Goal: Information Seeking & Learning: Learn about a topic

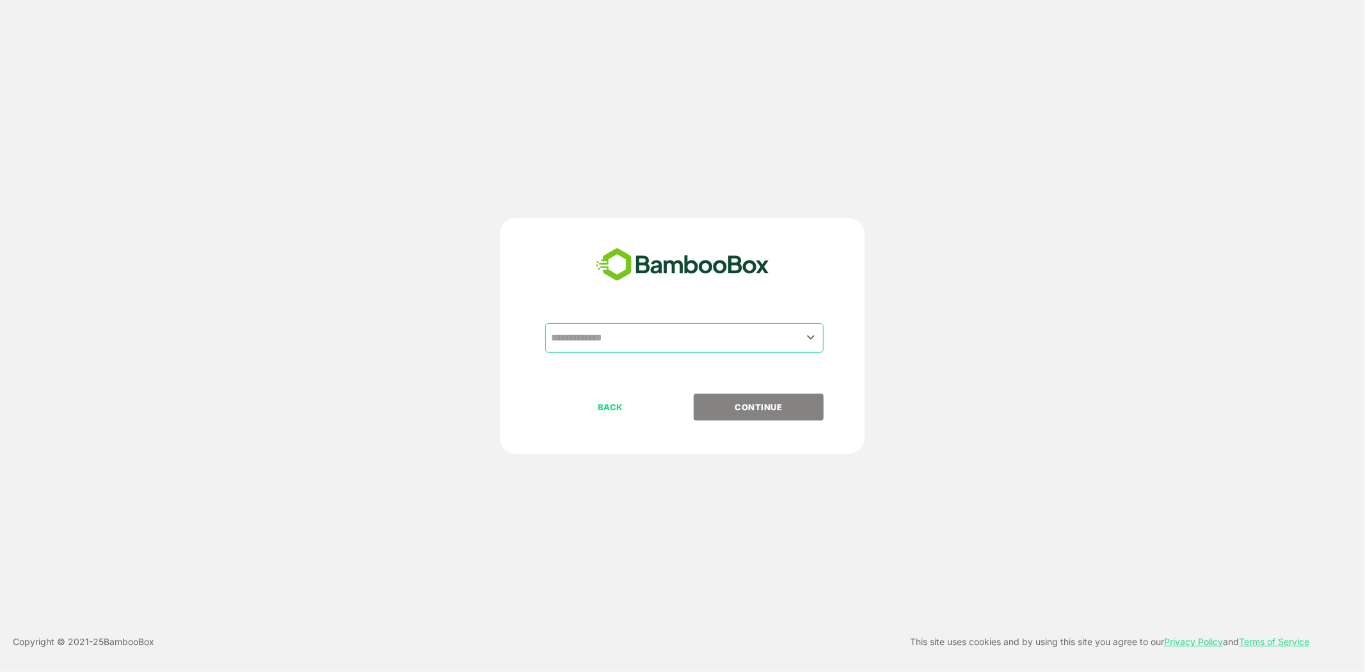
click at [625, 344] on input "text" at bounding box center [684, 338] width 273 height 24
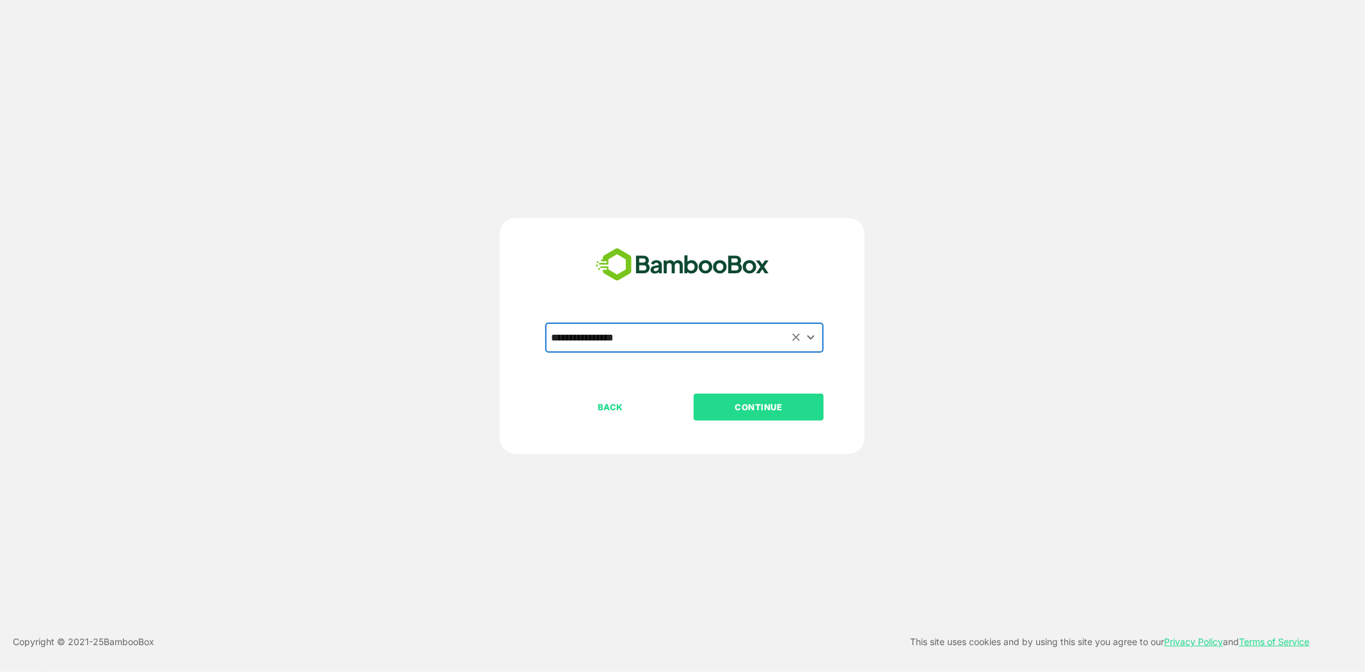
type input "**********"
click at [739, 425] on div "BACK CONTINUE" at bounding box center [693, 447] width 296 height 109
click at [760, 412] on p "CONTINUE" at bounding box center [759, 407] width 128 height 14
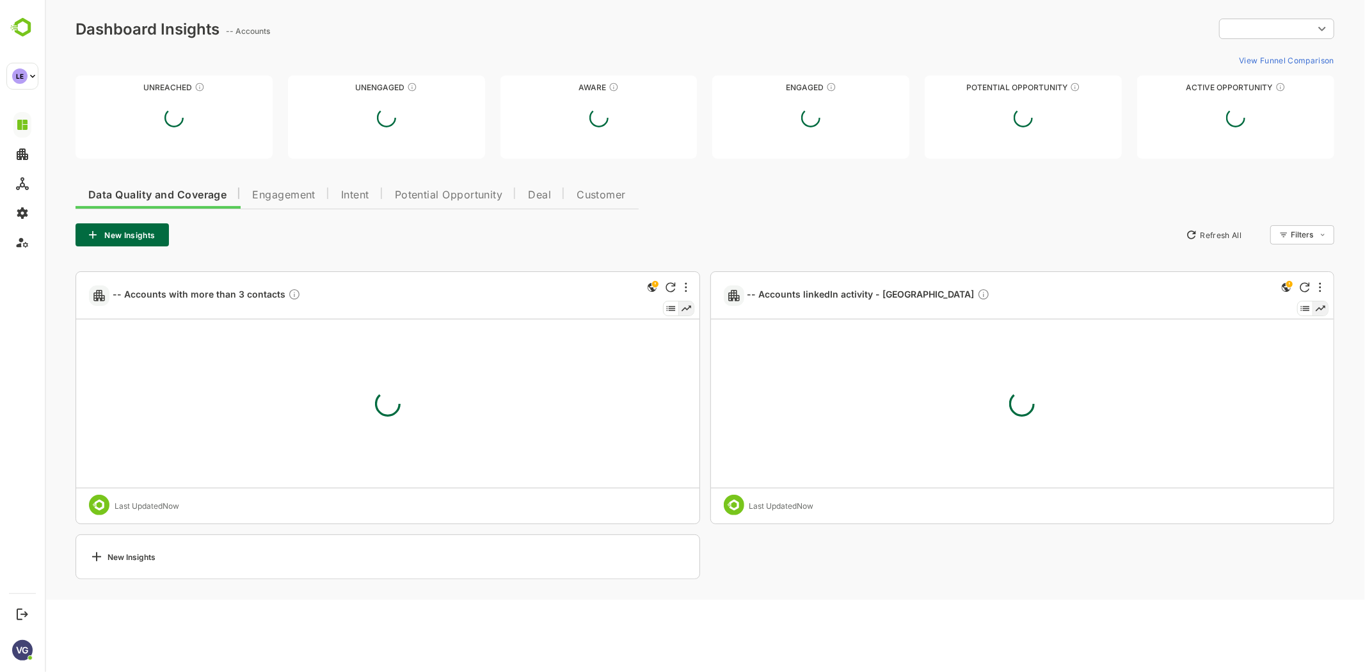
type input "**********"
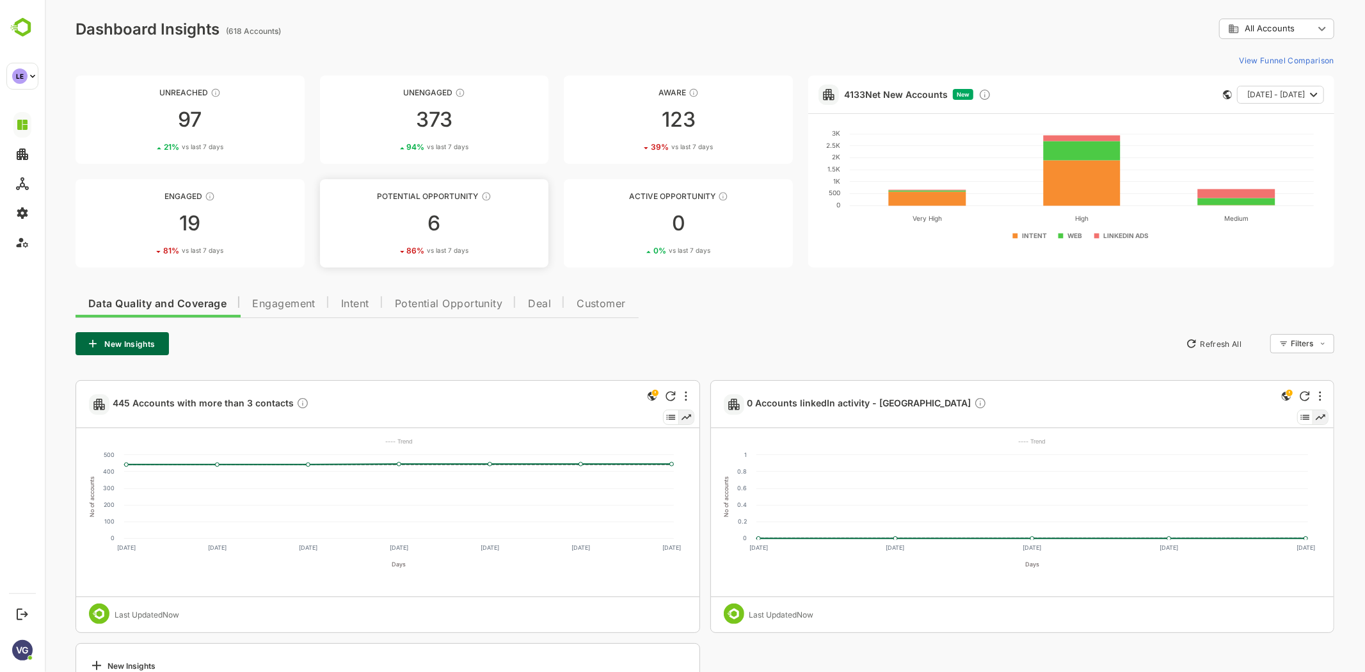
click at [463, 227] on div "6" at bounding box center [433, 223] width 229 height 20
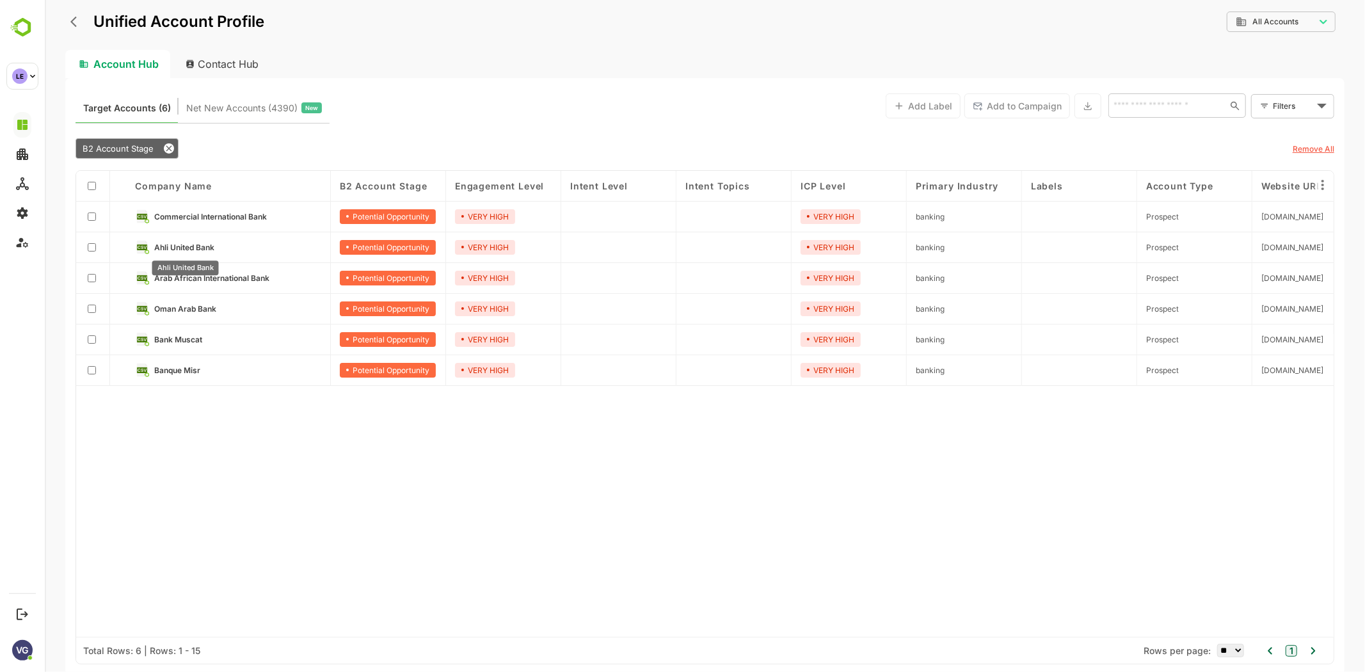
click at [189, 247] on span "Ahli United Bank" at bounding box center [184, 247] width 60 height 10
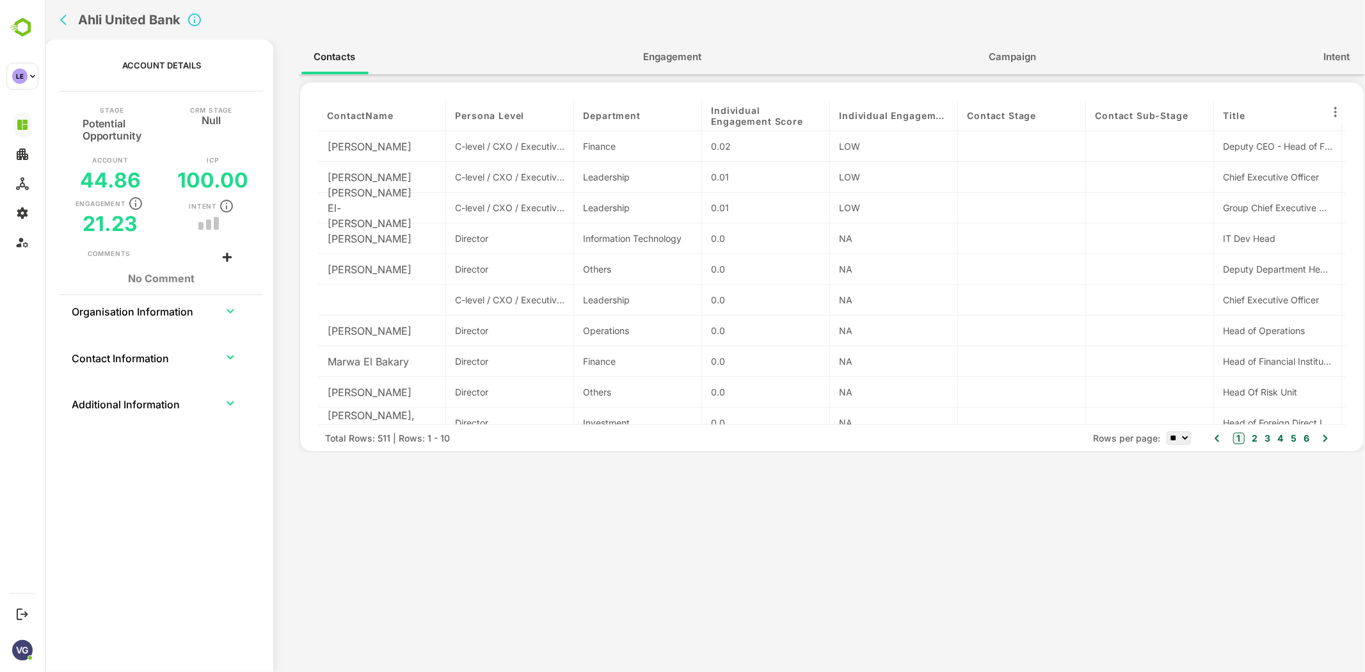
click at [672, 63] on span "Engagement" at bounding box center [671, 57] width 58 height 17
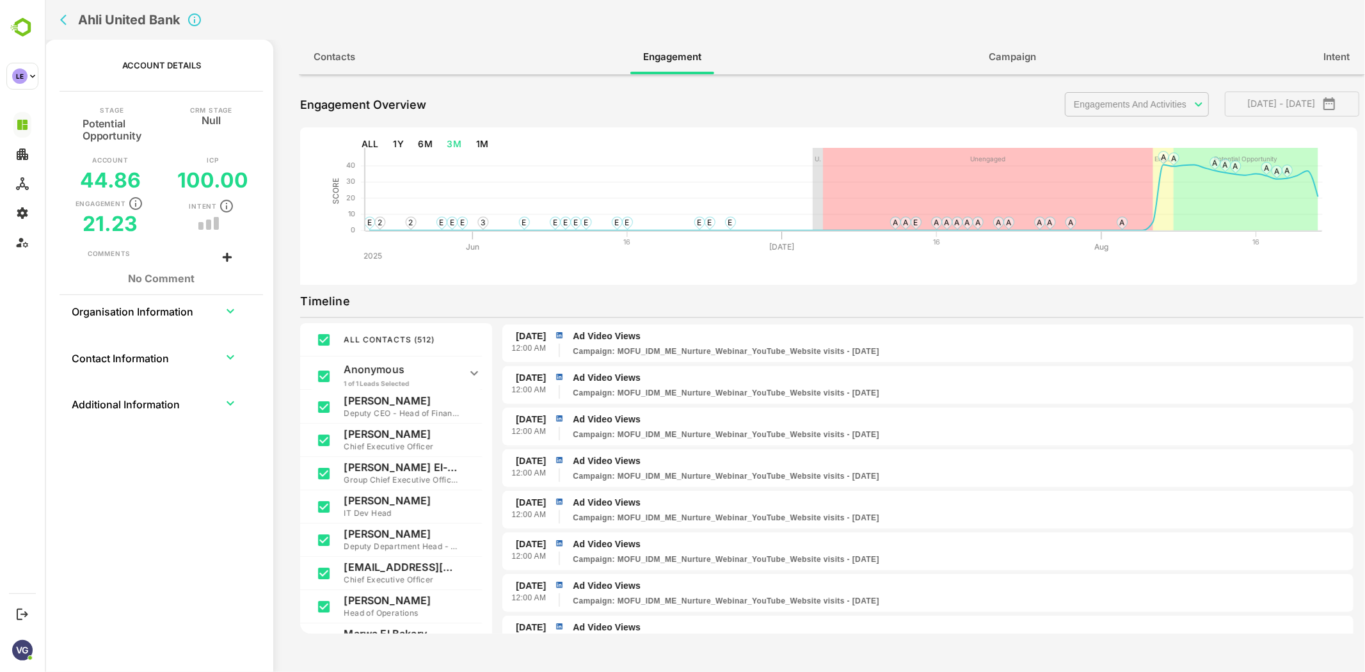
scroll to position [567, 0]
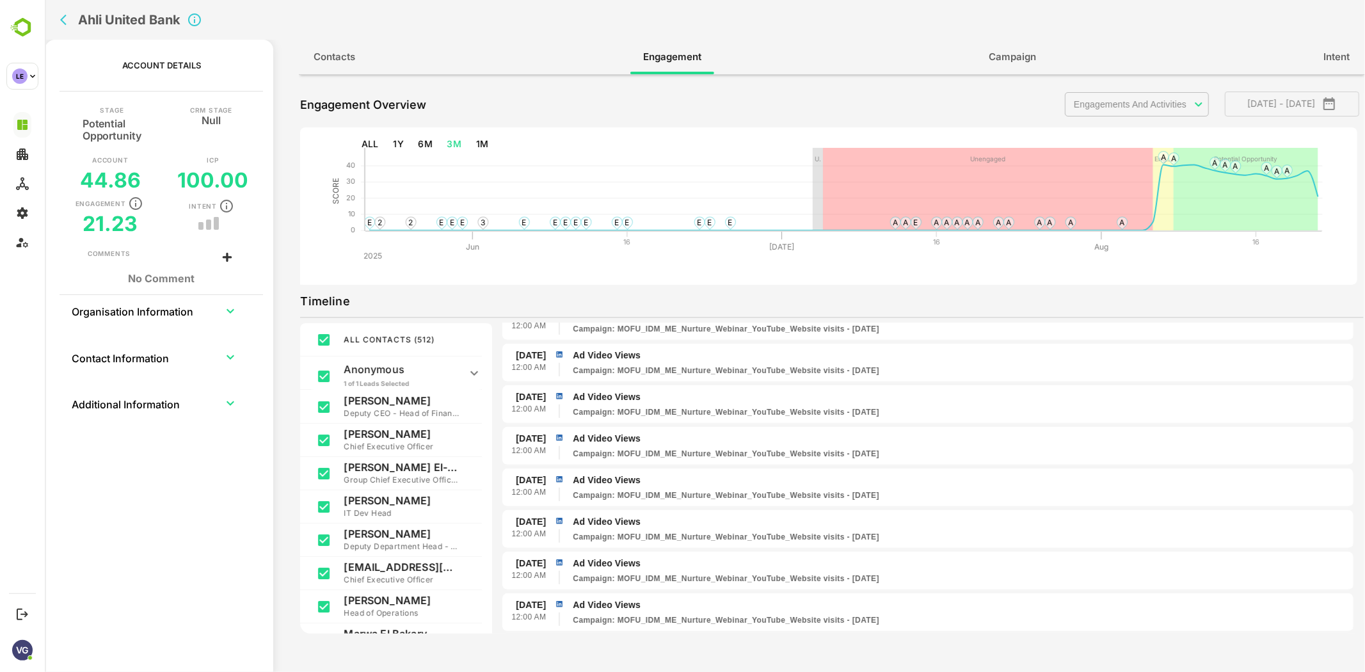
click at [322, 60] on span "Contacts" at bounding box center [334, 57] width 42 height 17
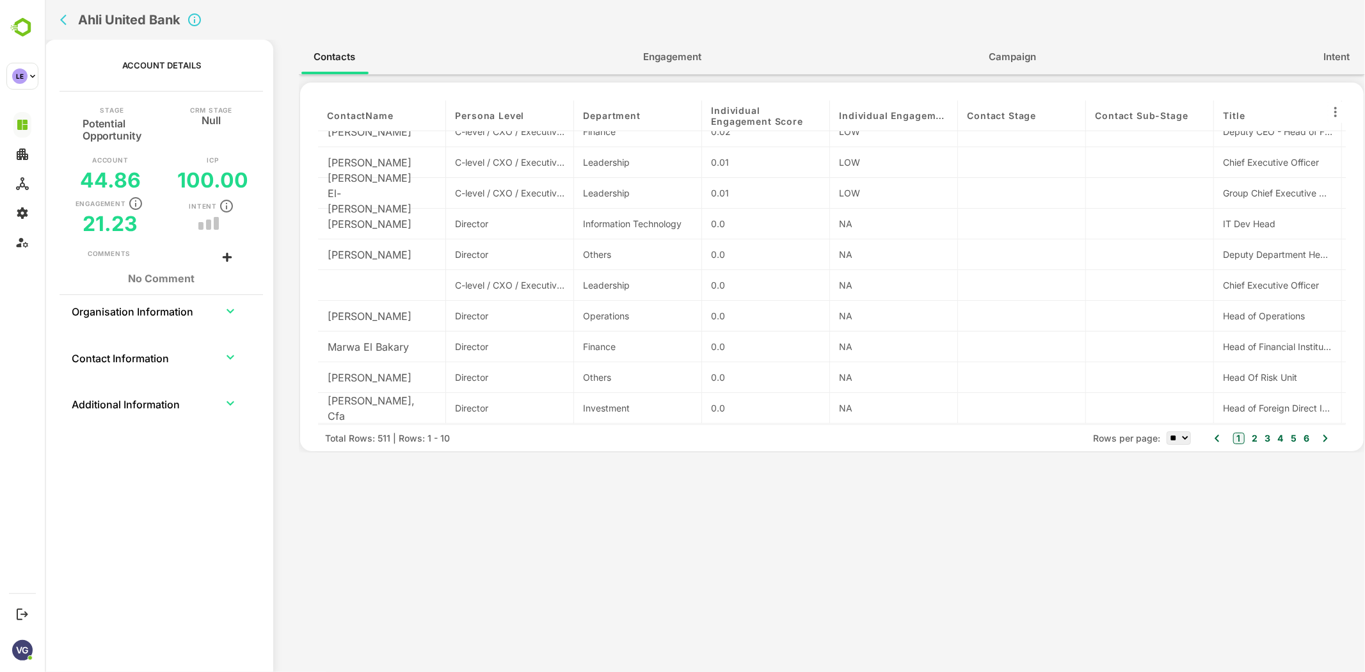
scroll to position [0, 0]
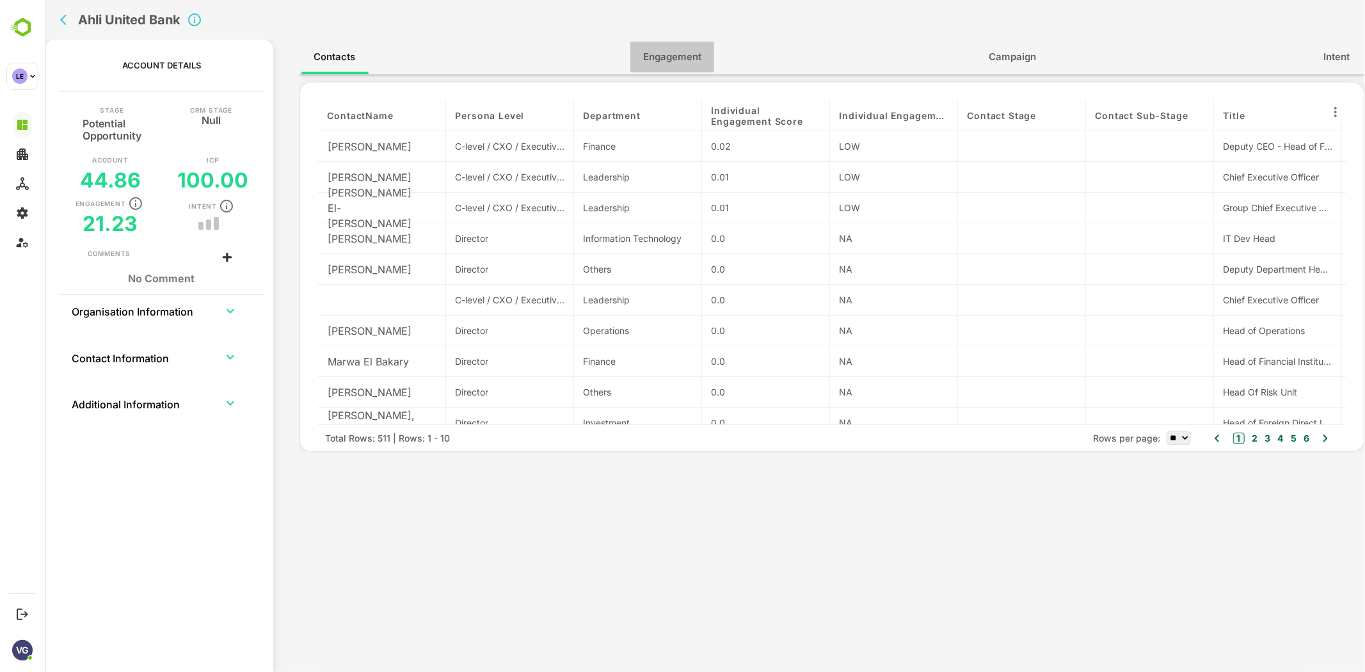
click at [688, 61] on span "Engagement" at bounding box center [671, 57] width 58 height 17
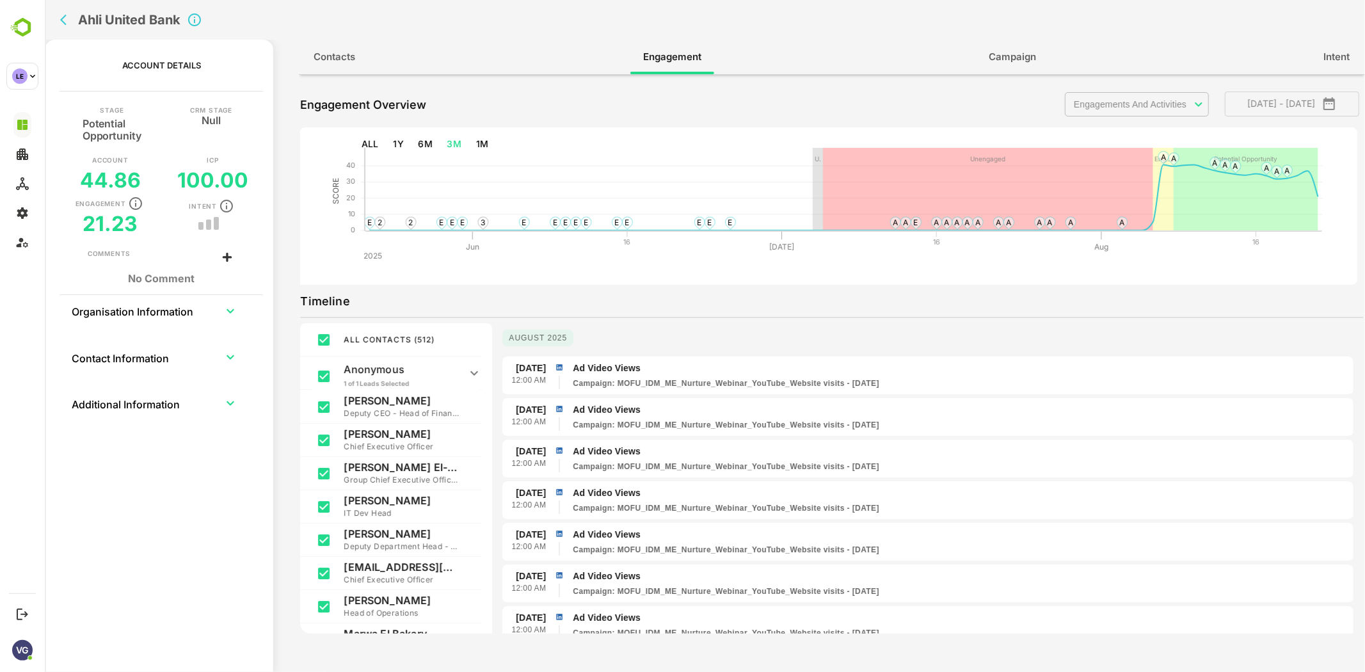
click at [66, 20] on icon "back" at bounding box center [65, 19] width 13 height 13
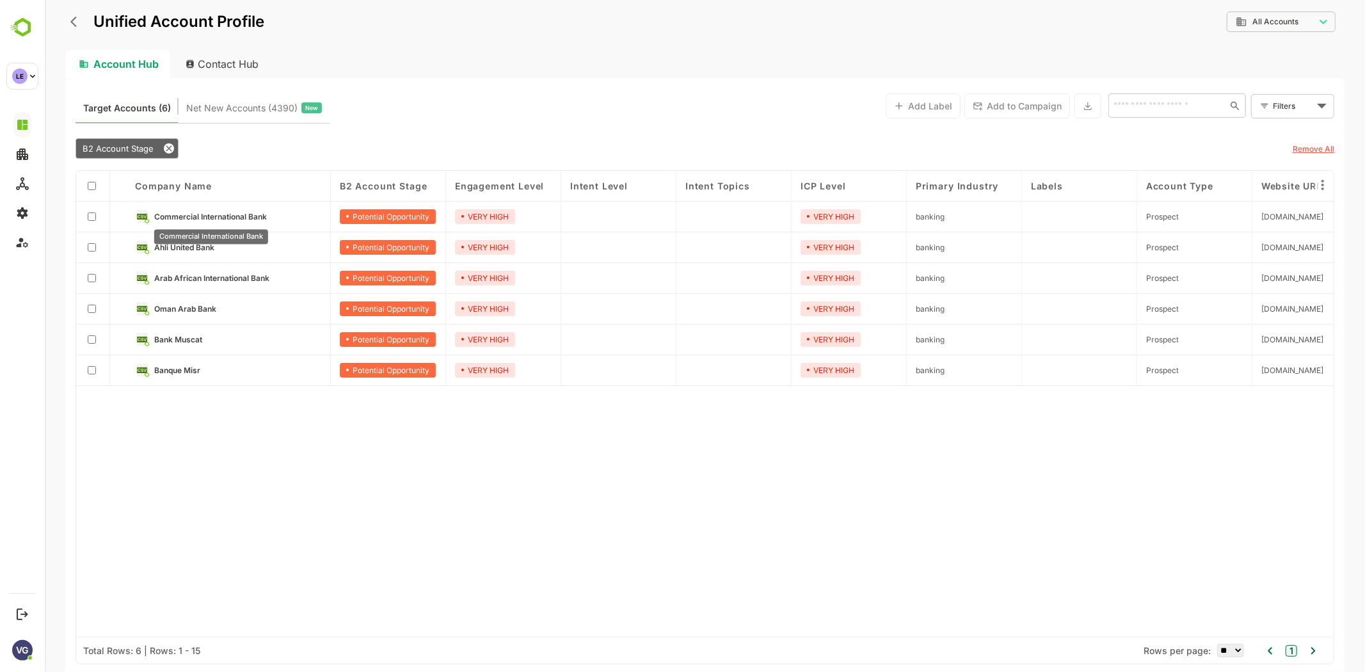
click at [228, 214] on span "Commercial International Bank" at bounding box center [210, 217] width 113 height 10
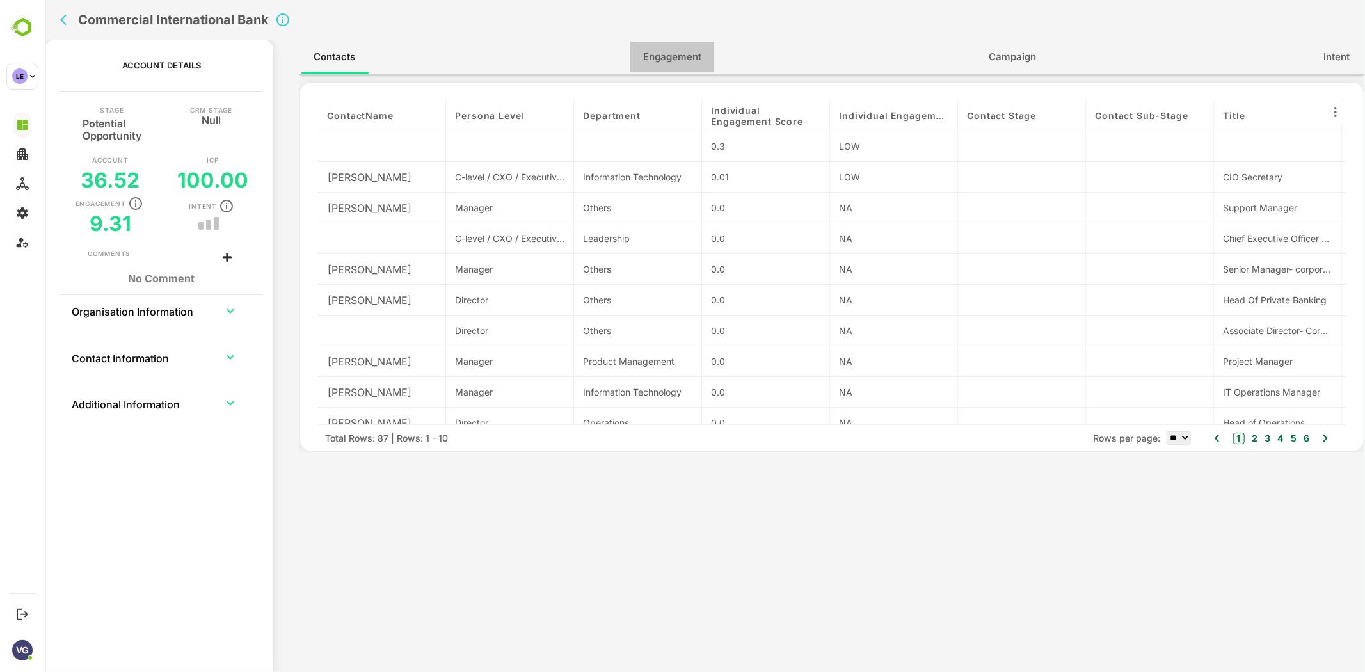
click at [679, 62] on span "Engagement" at bounding box center [671, 57] width 58 height 17
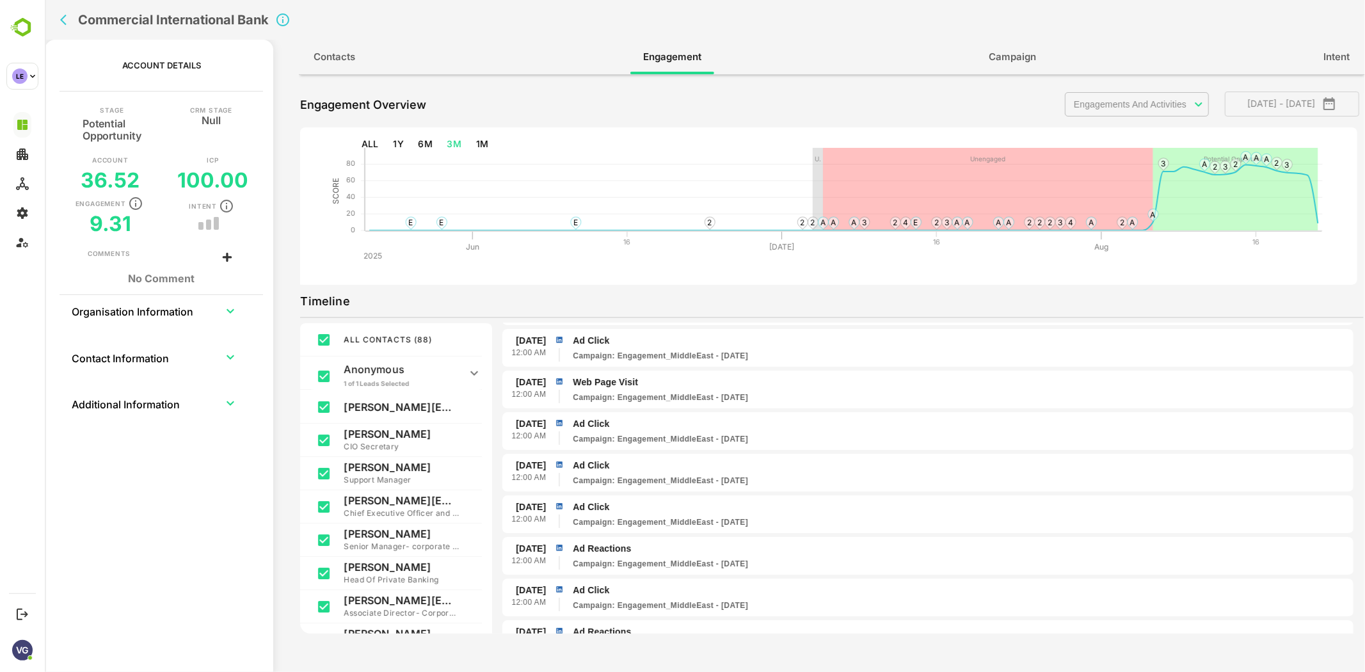
scroll to position [152, 0]
click at [953, 401] on div "[DATE] 12:00 AM Web Page Visit Campaign : Engagement_MiddleEast - [DATE]" at bounding box center [927, 390] width 851 height 39
click at [608, 380] on p "Web Page Visit" at bounding box center [959, 382] width 775 height 13
click at [640, 397] on p "Campaign : Engagement_MiddleEast - [DATE]" at bounding box center [659, 398] width 175 height 12
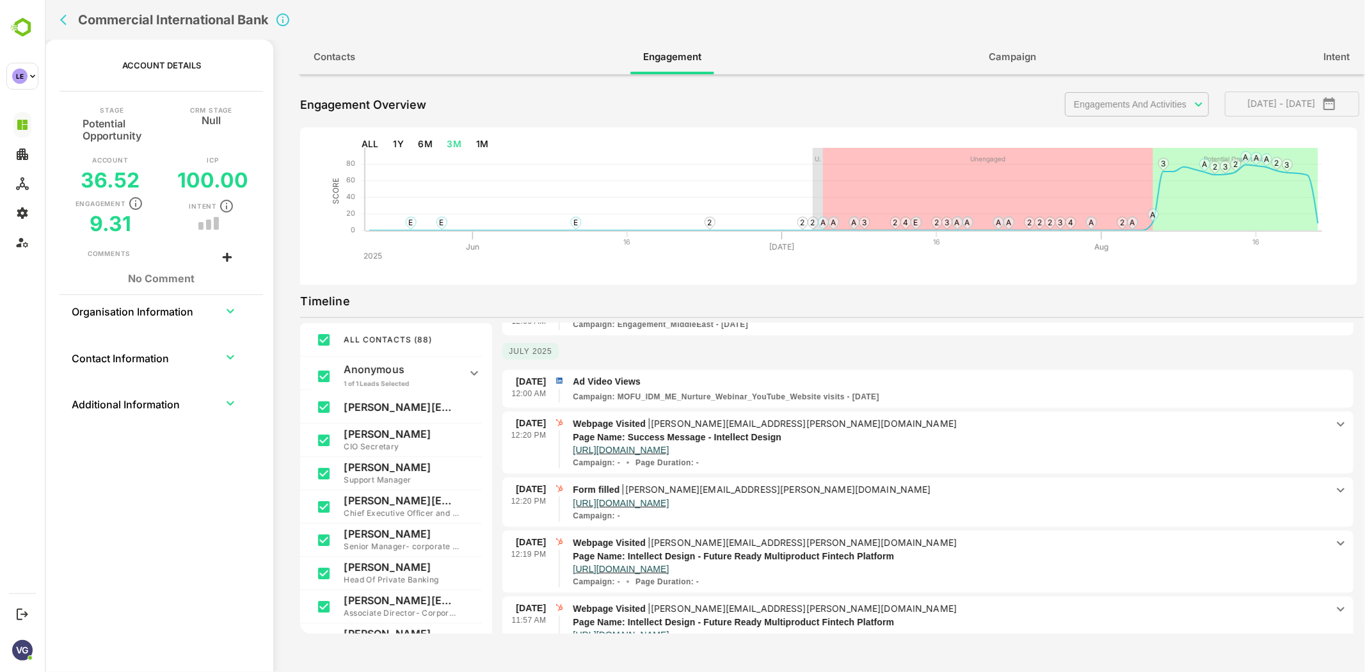
scroll to position [1014, 0]
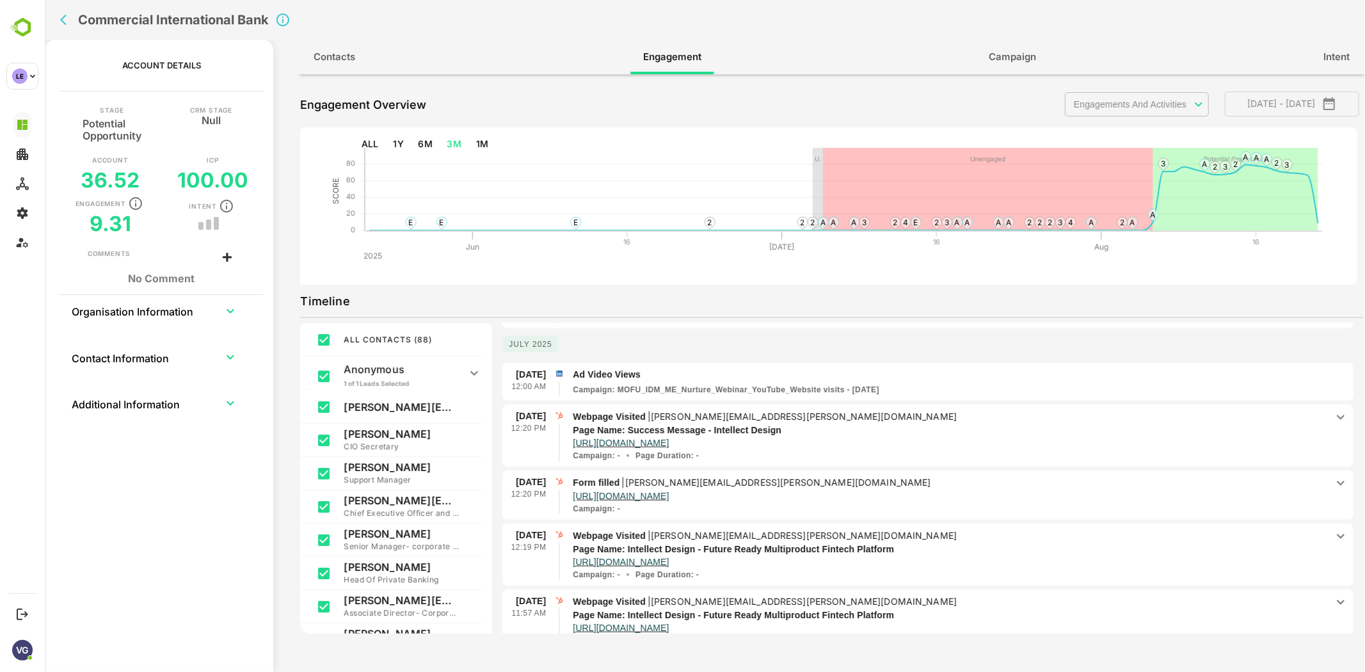
click at [1055, 409] on p "Webpage Visited | [PERSON_NAME][EMAIL_ADDRESS][PERSON_NAME][DOMAIN_NAME]" at bounding box center [949, 416] width 754 height 14
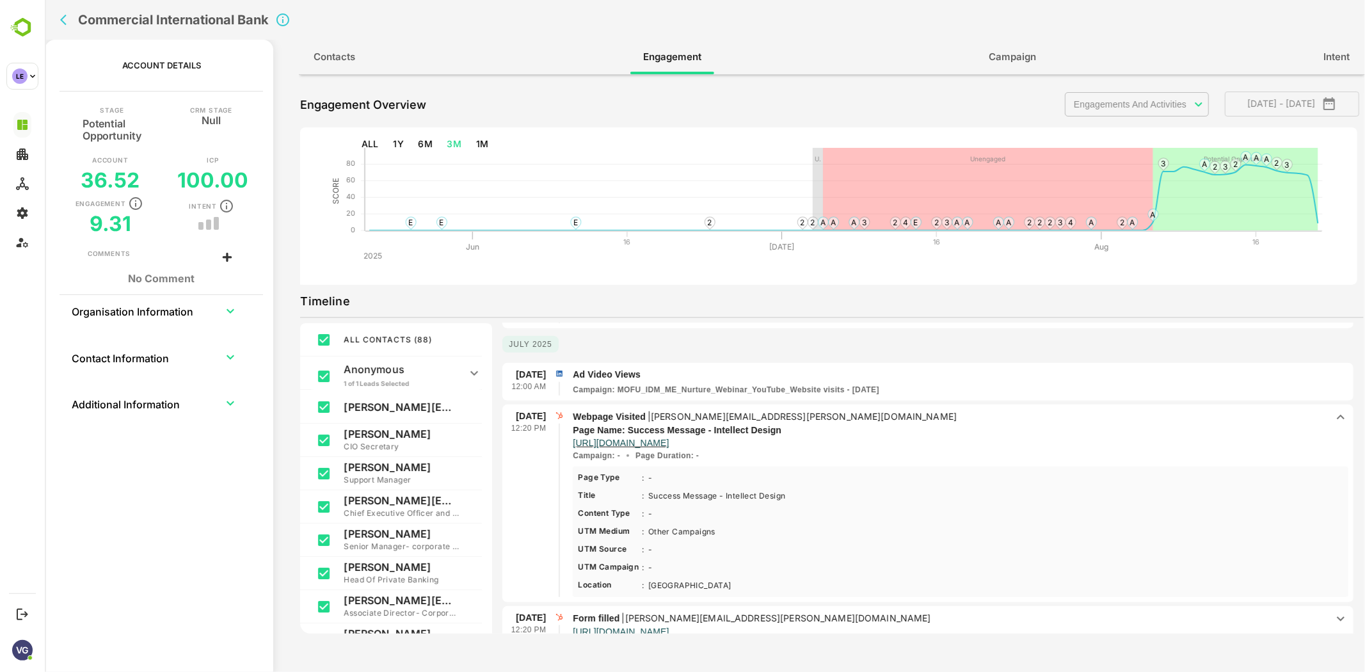
click at [1055, 409] on p "Webpage Visited | [PERSON_NAME][EMAIL_ADDRESS][PERSON_NAME][DOMAIN_NAME]" at bounding box center [949, 416] width 754 height 14
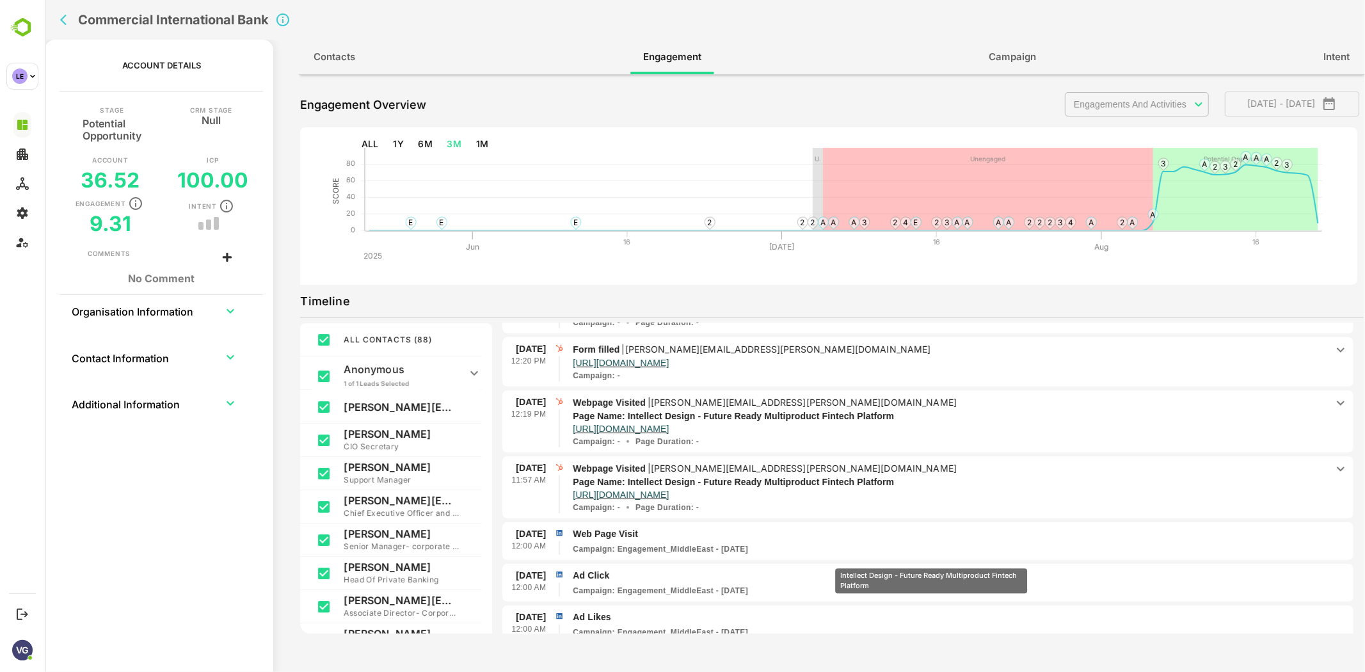
scroll to position [1177, 0]
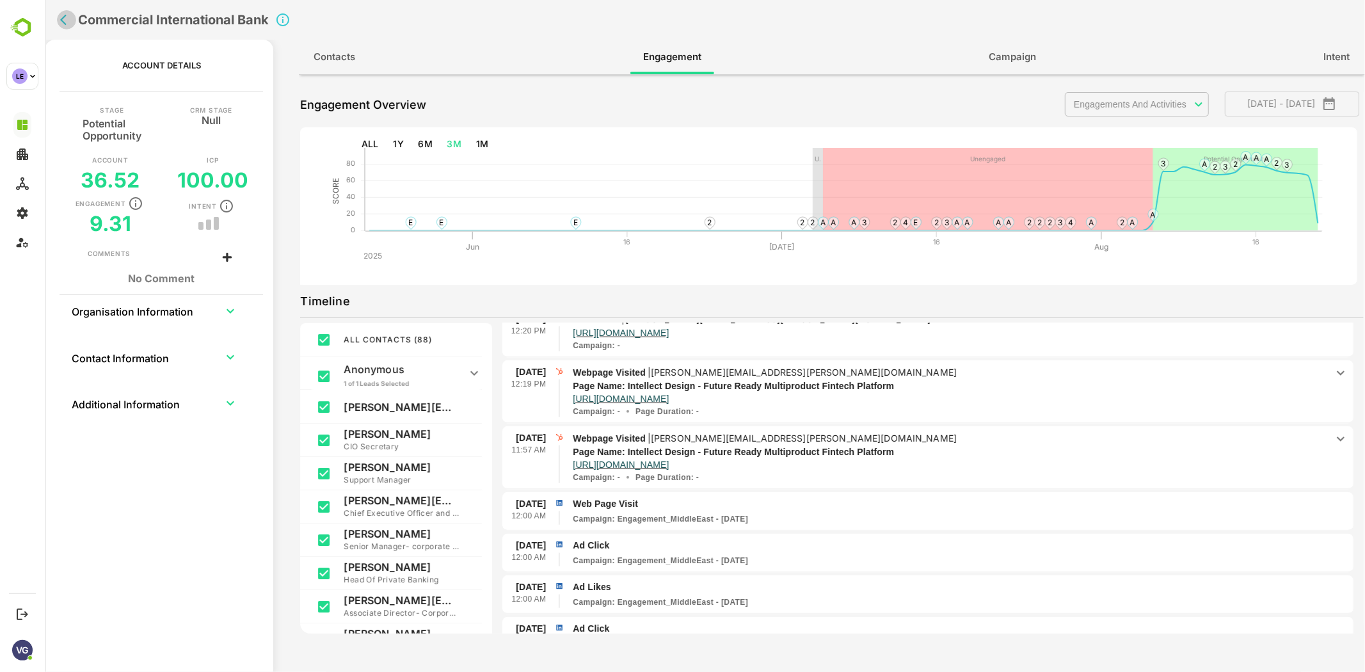
click at [61, 24] on icon "back" at bounding box center [65, 19] width 13 height 13
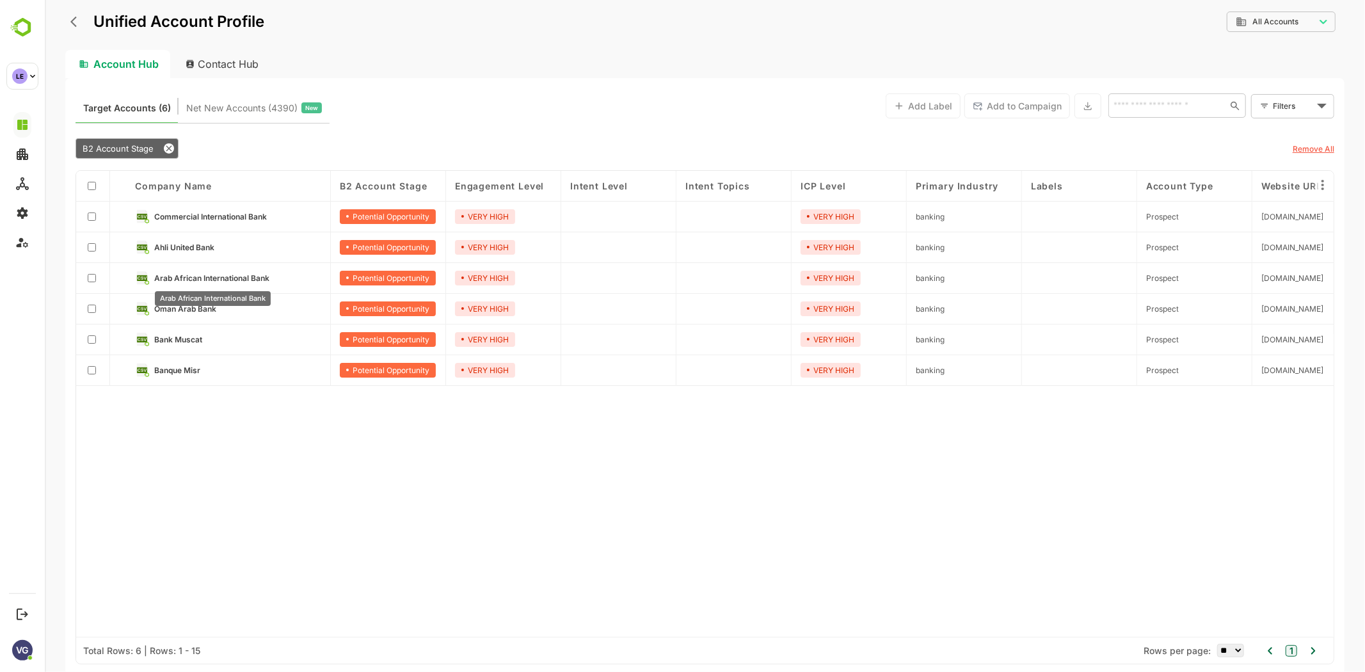
click at [221, 273] on span "Arab African International Bank" at bounding box center [211, 278] width 115 height 10
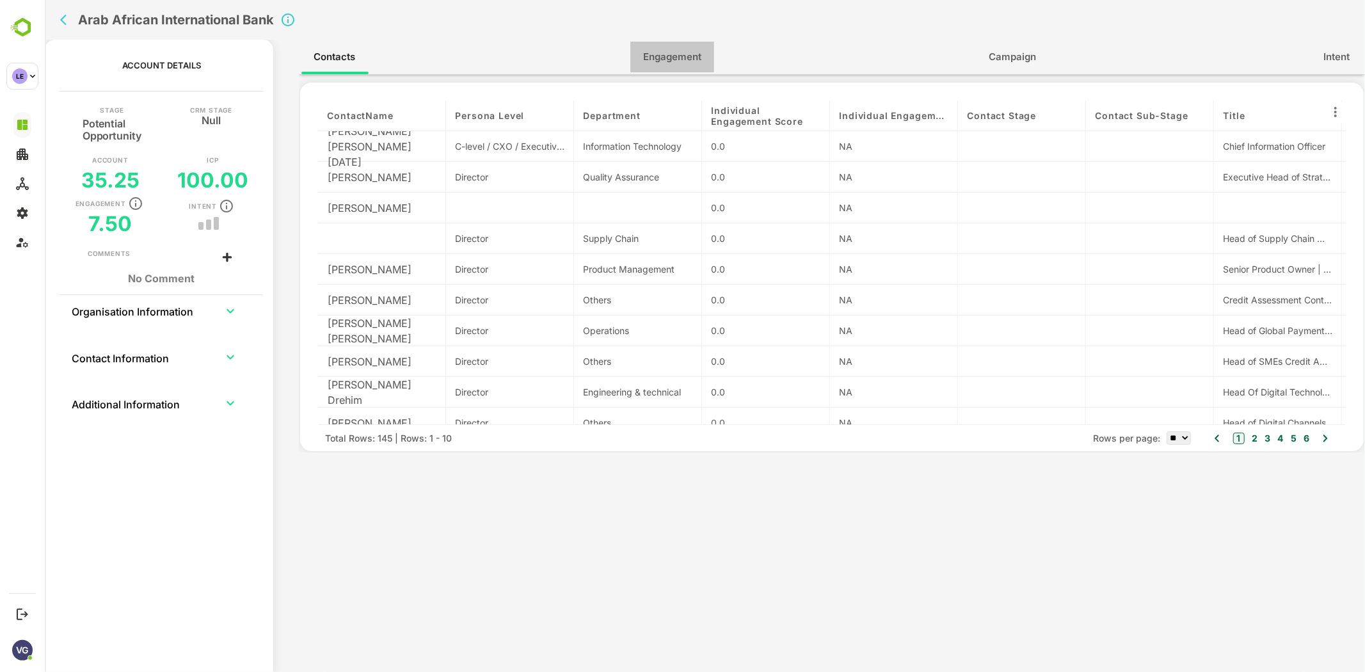
click at [676, 52] on span "Engagement" at bounding box center [671, 57] width 58 height 17
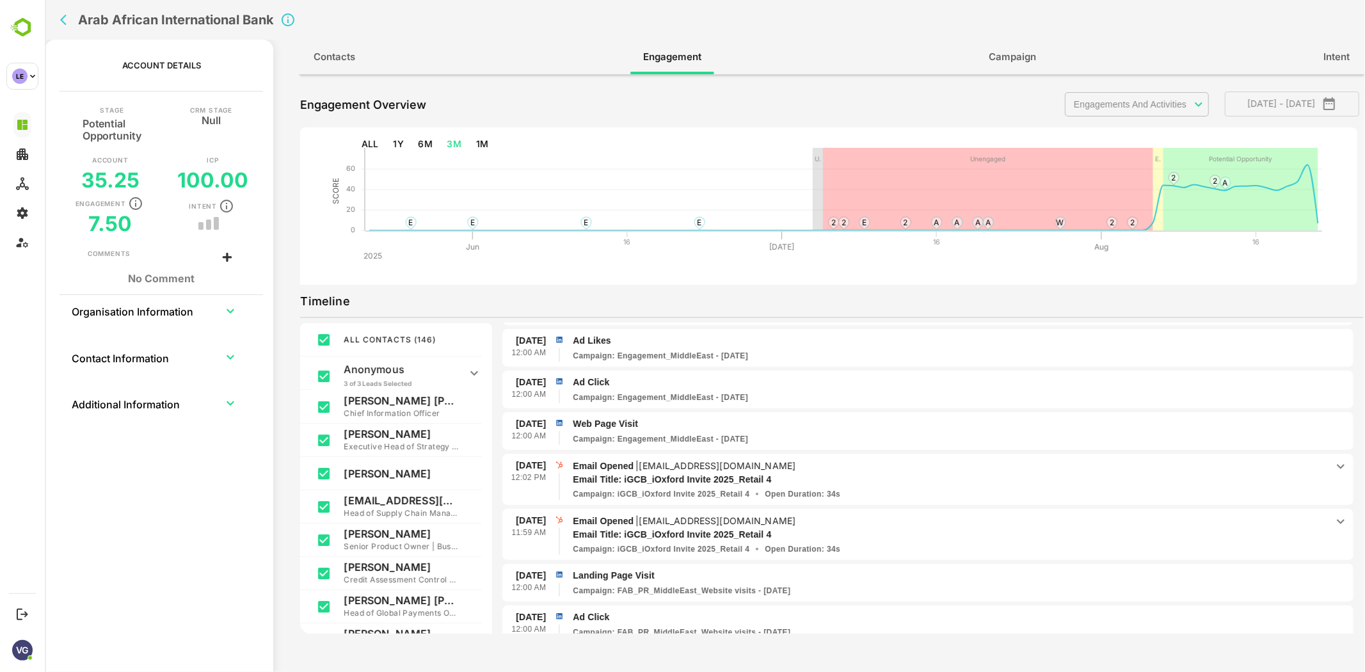
scroll to position [0, 0]
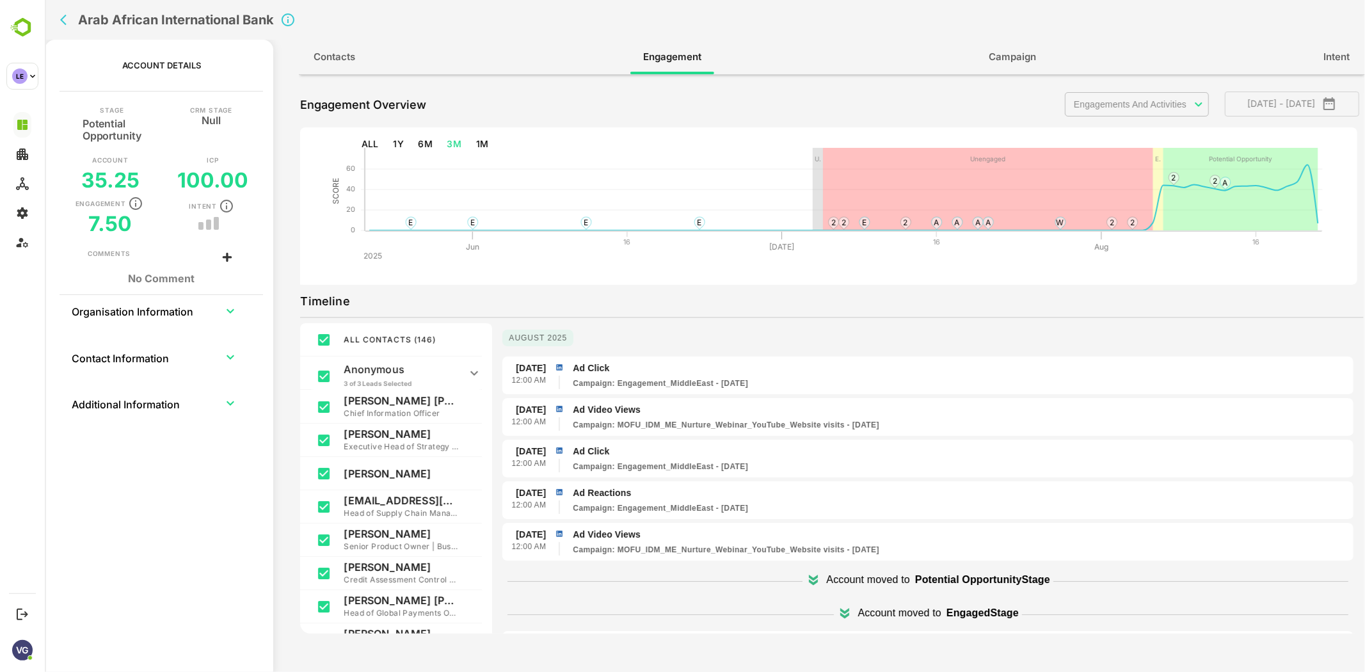
click at [70, 21] on icon "back" at bounding box center [65, 19] width 13 height 13
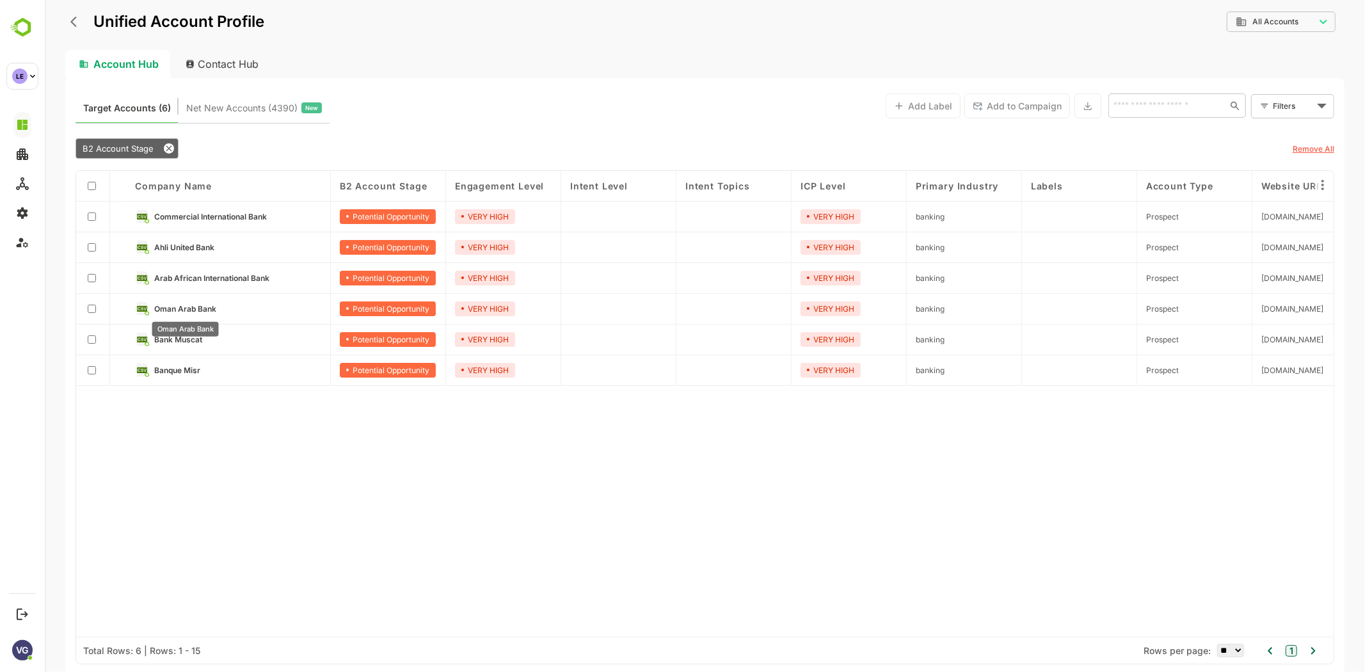
click at [202, 309] on span "Oman Arab Bank" at bounding box center [185, 309] width 62 height 10
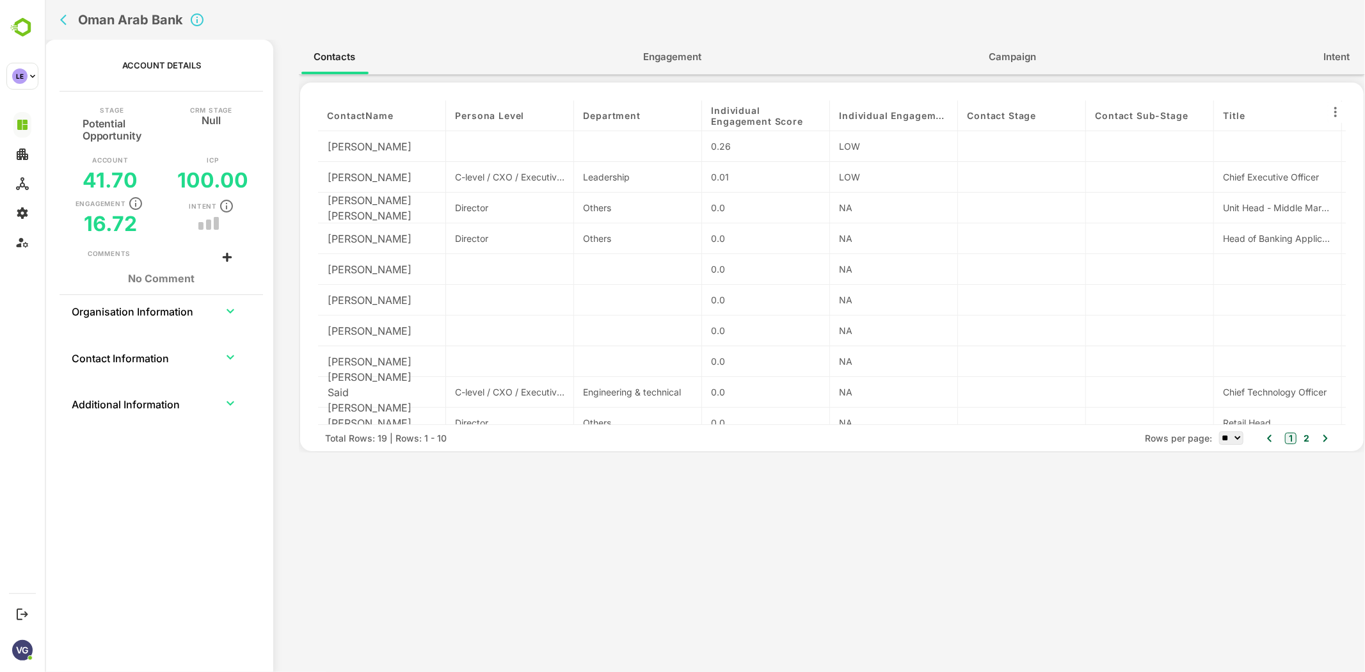
click at [684, 59] on span "Engagement" at bounding box center [671, 57] width 58 height 17
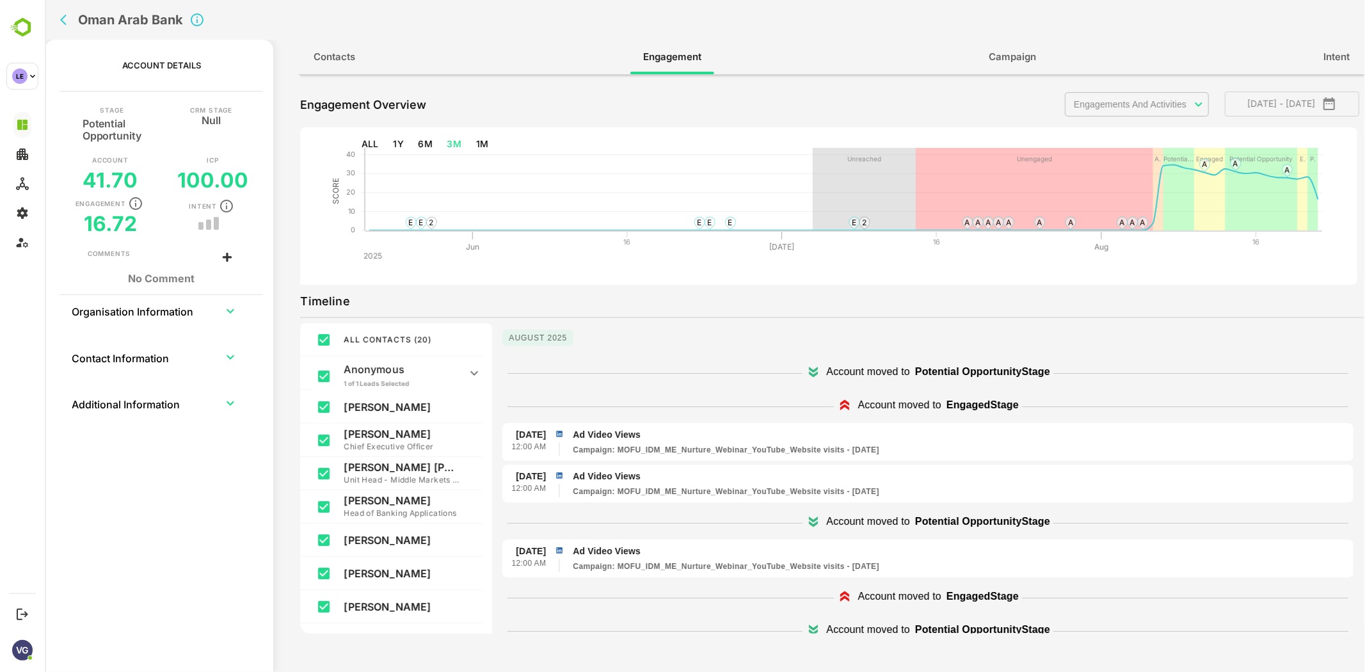
click at [356, 51] on button "Contacts" at bounding box center [334, 57] width 67 height 31
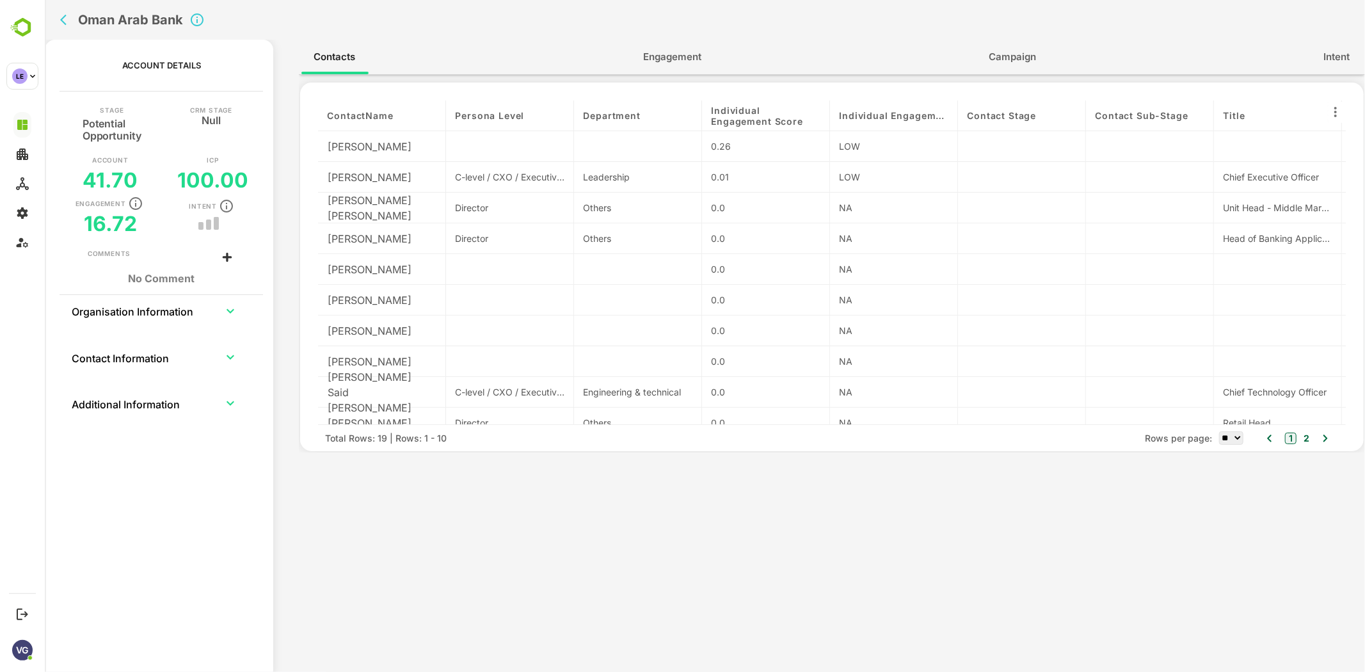
click at [649, 62] on span "Engagement" at bounding box center [671, 57] width 58 height 17
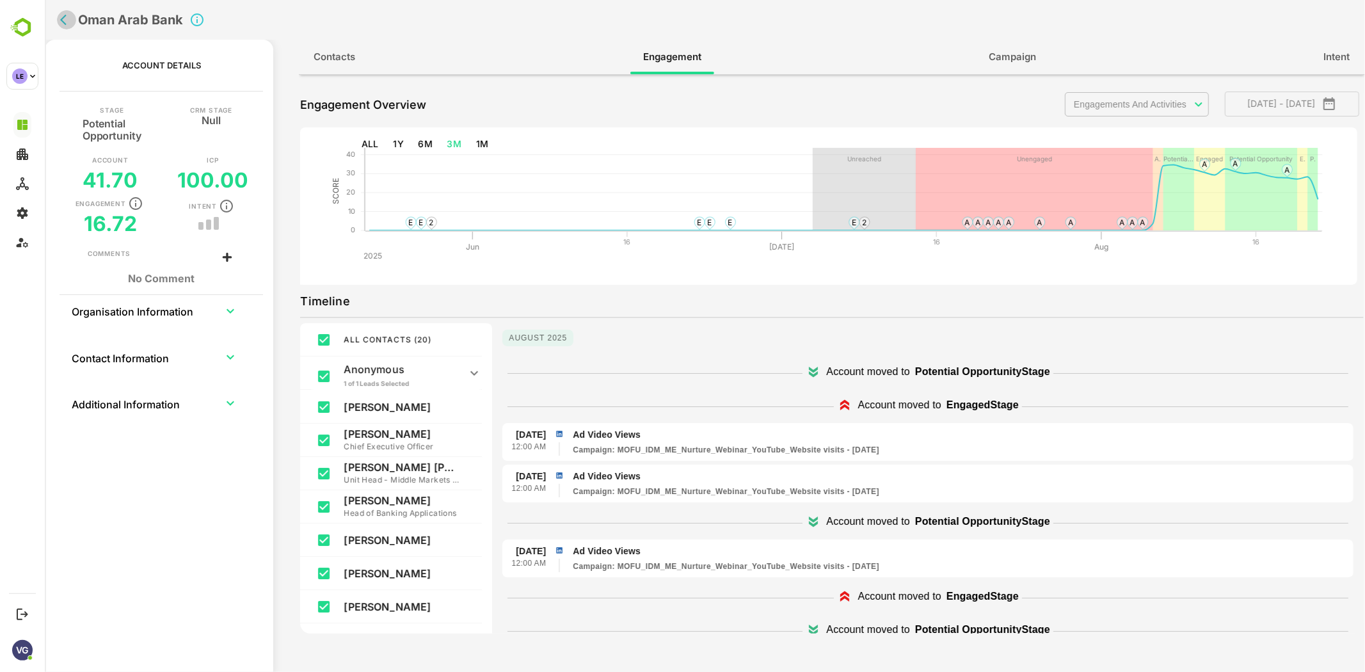
click at [61, 22] on icon "back" at bounding box center [65, 19] width 13 height 13
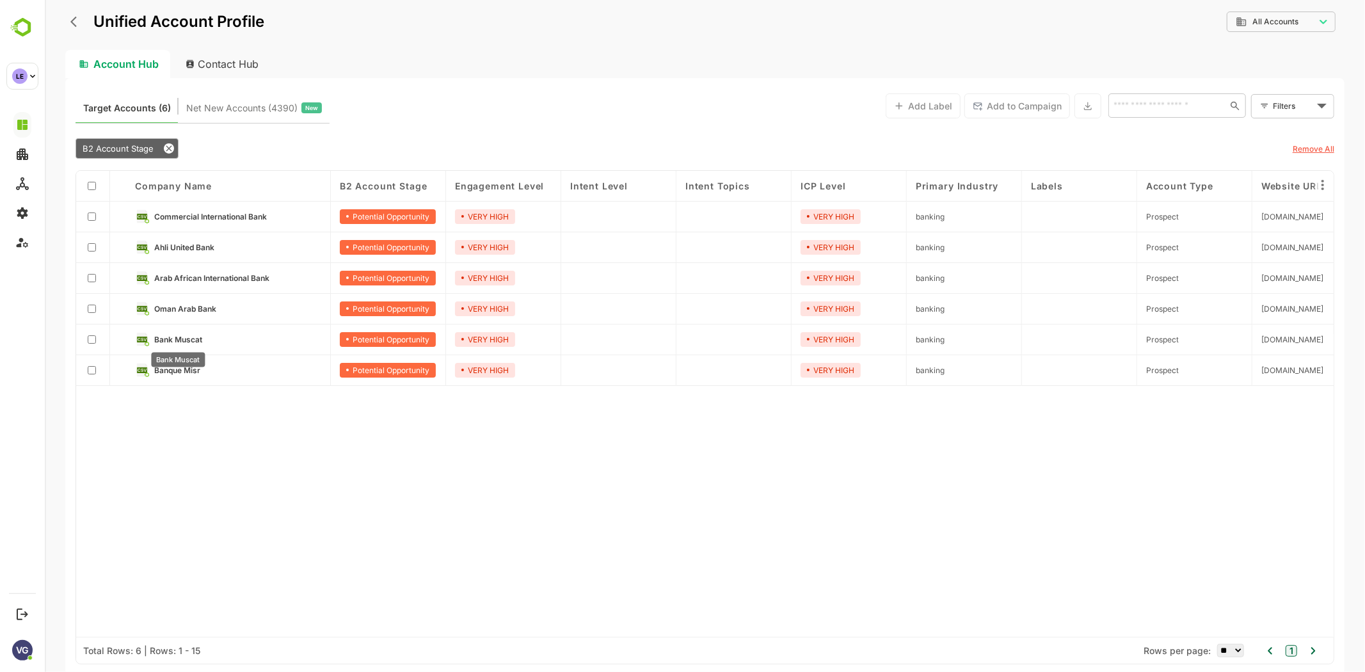
click at [162, 339] on span "Bank Muscat" at bounding box center [178, 340] width 48 height 10
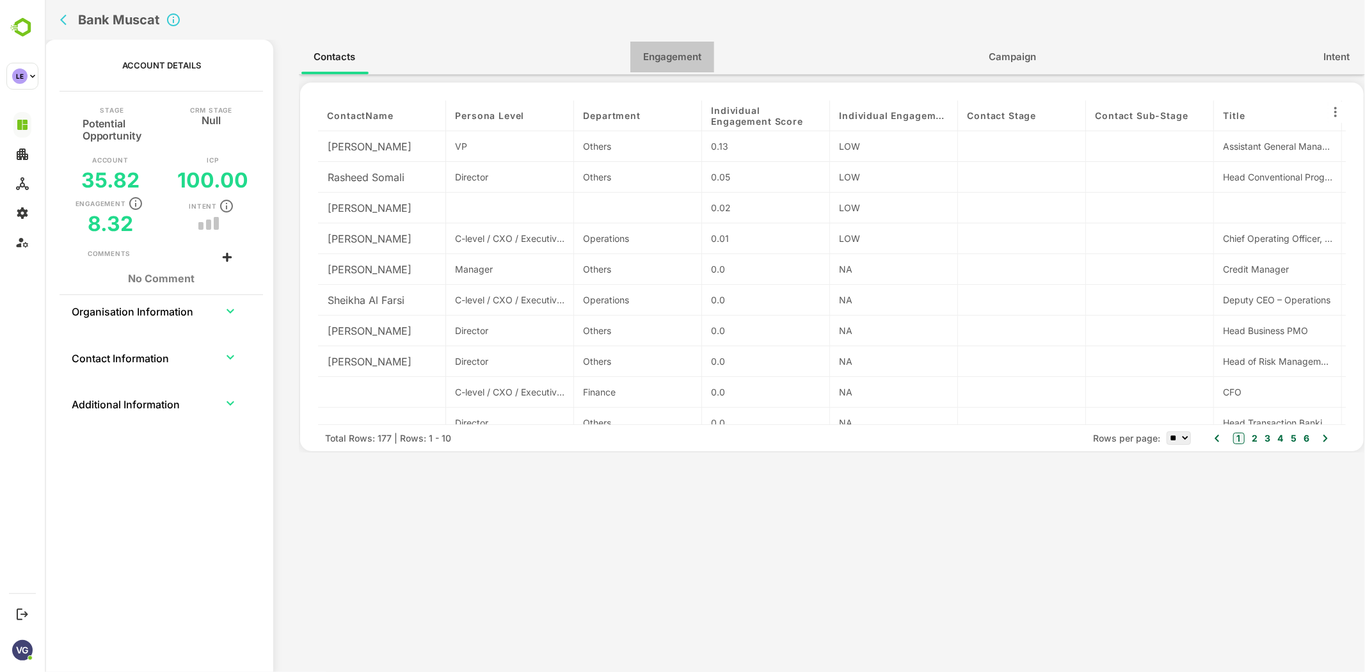
click at [660, 59] on span "Engagement" at bounding box center [671, 57] width 58 height 17
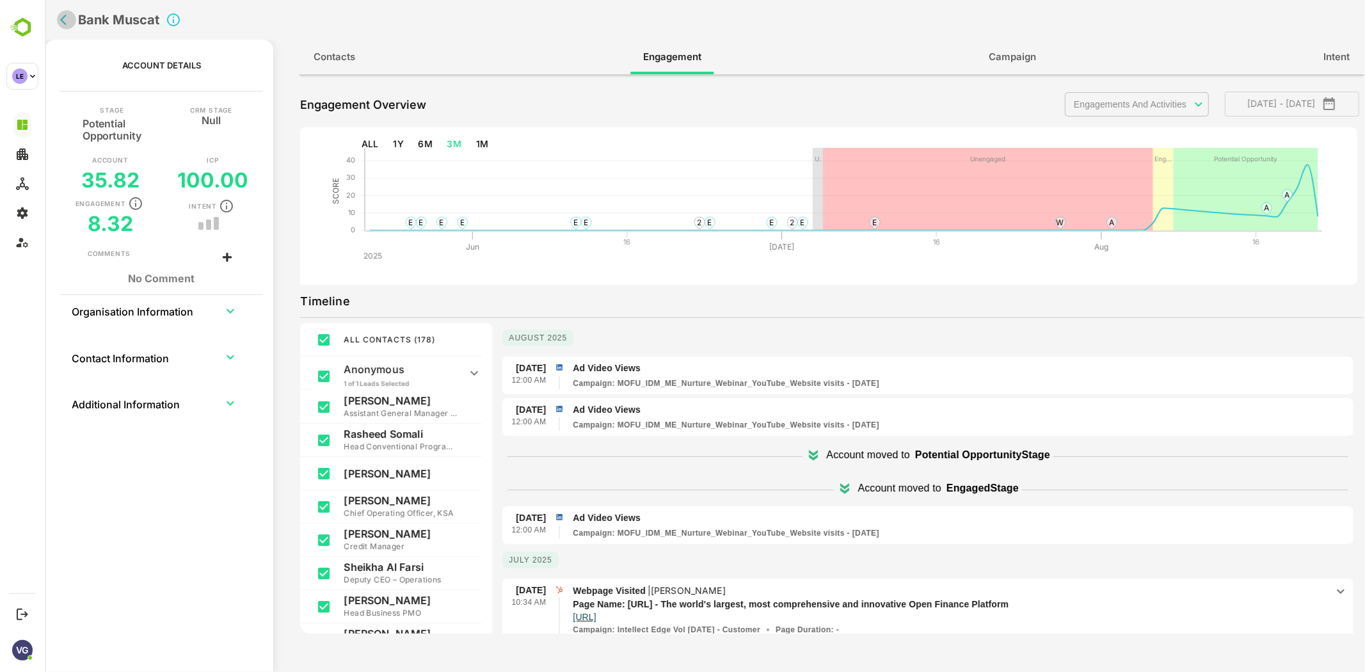
click at [66, 18] on icon "back" at bounding box center [65, 19] width 13 height 13
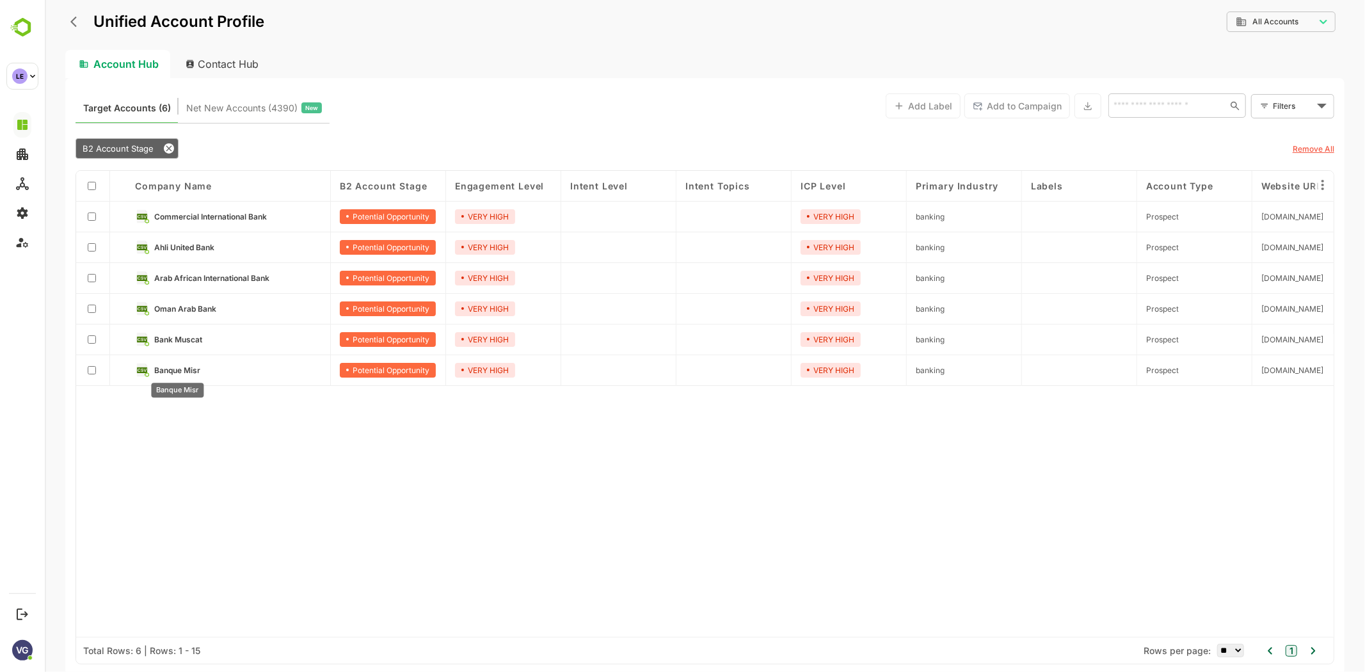
click at [183, 372] on span "Banque Misr" at bounding box center [177, 370] width 46 height 10
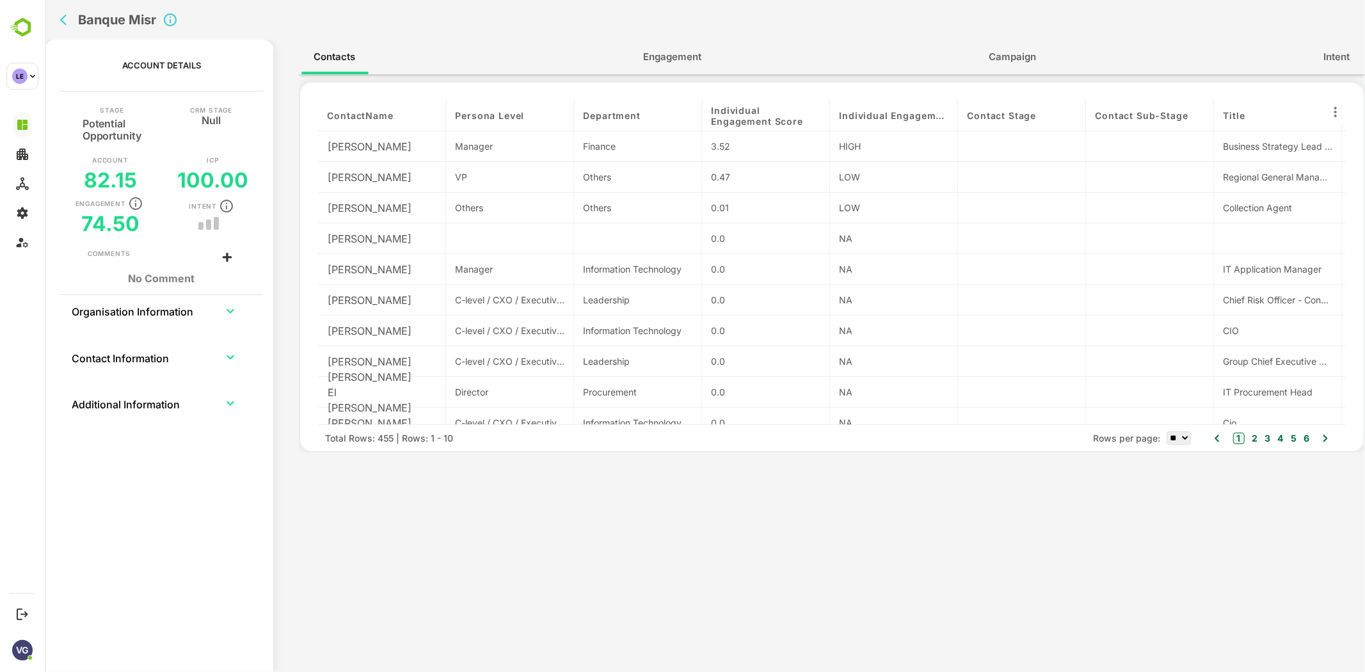
click at [644, 56] on span "Engagement" at bounding box center [671, 57] width 58 height 17
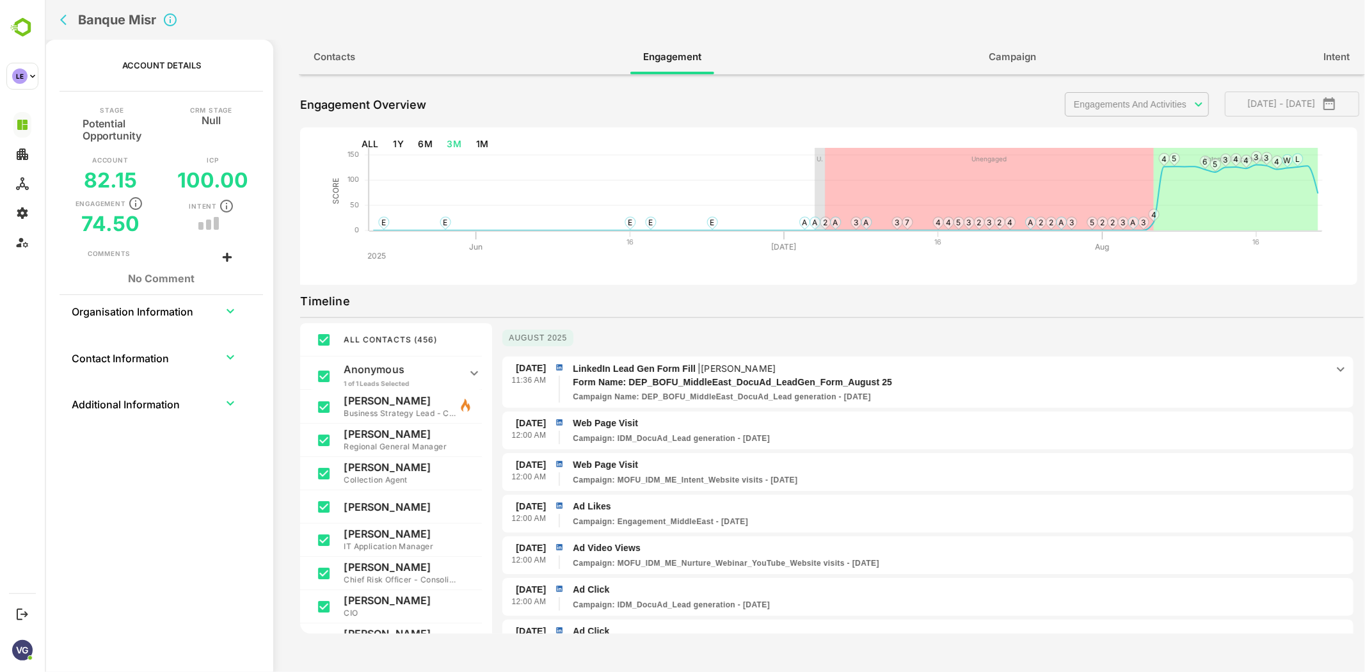
click at [1026, 506] on p "Ad Likes" at bounding box center [959, 506] width 775 height 13
